Goal: Task Accomplishment & Management: Use online tool/utility

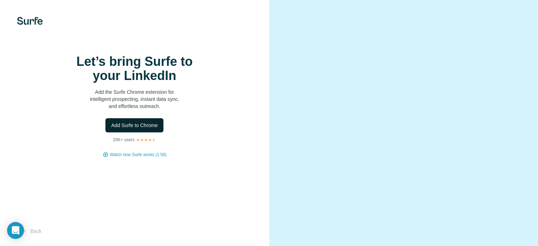
click at [135, 129] on span "Add Surfe to Chrome" at bounding box center [134, 125] width 47 height 7
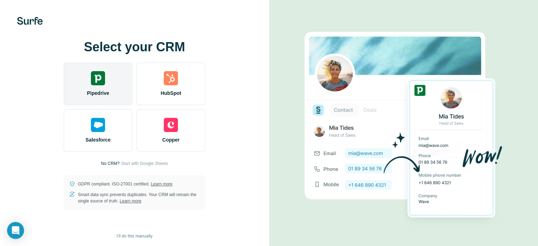
click at [95, 81] on img at bounding box center [98, 78] width 14 height 14
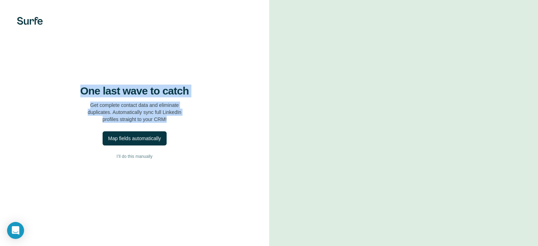
drag, startPoint x: 99, startPoint y: 117, endPoint x: 183, endPoint y: 143, distance: 87.4
click at [183, 123] on div "One last wave to catch Get complete contact data and eliminate duplicates. Auto…" at bounding box center [134, 104] width 241 height 38
drag, startPoint x: 146, startPoint y: 121, endPoint x: 125, endPoint y: 141, distance: 29.0
click at [125, 123] on p "Get complete contact data and eliminate duplicates. Automatically sync full Lin…" at bounding box center [135, 112] width 94 height 21
click at [120, 144] on div at bounding box center [120, 144] width 0 height 0
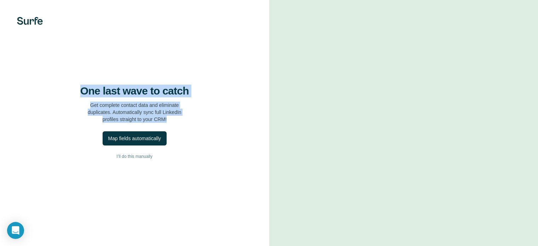
click at [222, 123] on div "One last wave to catch Get complete contact data and eliminate duplicates. Auto…" at bounding box center [134, 104] width 241 height 38
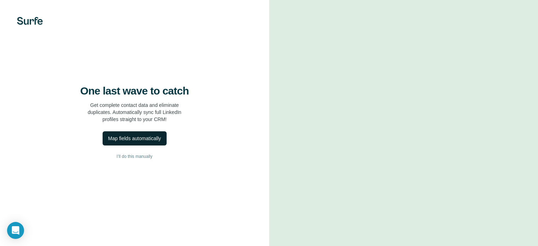
click at [142, 142] on div "Map fields automatically" at bounding box center [134, 138] width 53 height 7
